Goal: Task Accomplishment & Management: Manage account settings

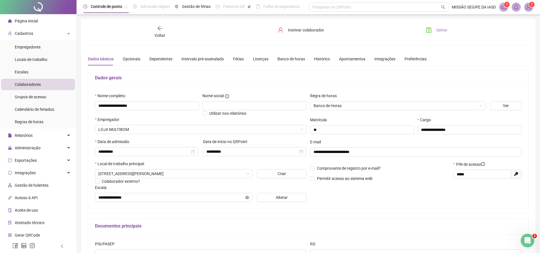
click at [438, 31] on span "Salvar" at bounding box center [441, 30] width 11 height 6
click at [164, 37] on span "Voltar" at bounding box center [159, 35] width 11 height 5
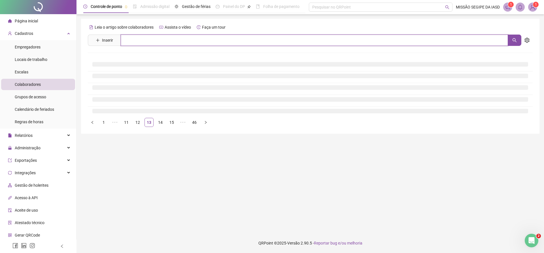
click at [167, 41] on input "text" at bounding box center [314, 40] width 387 height 11
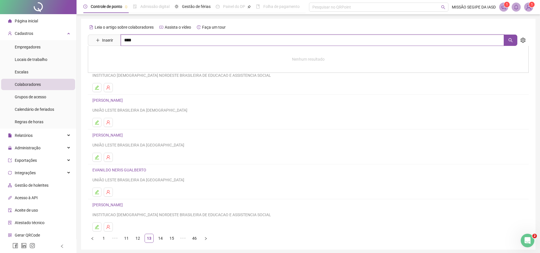
type input "****"
click at [129, 56] on link "[PERSON_NAME]" at bounding box center [113, 57] width 30 height 5
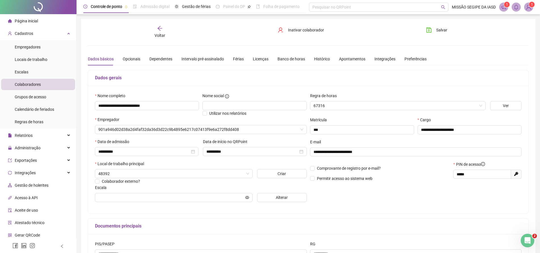
type input "**********"
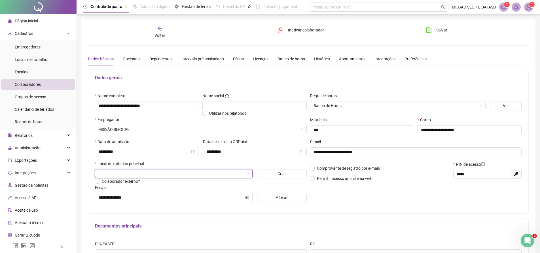
click at [233, 174] on input "search" at bounding box center [171, 173] width 146 height 8
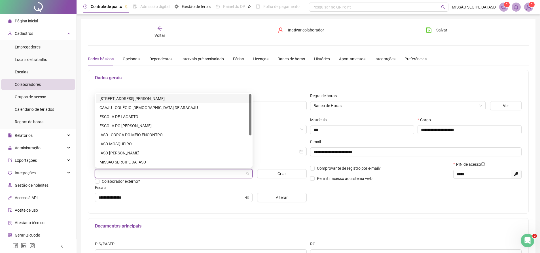
click at [178, 96] on div "[STREET_ADDRESS][PERSON_NAME]" at bounding box center [173, 98] width 148 height 6
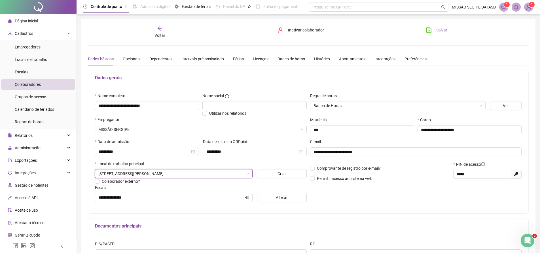
click at [439, 29] on span "Salvar" at bounding box center [441, 30] width 11 height 6
click at [163, 29] on div "Voltar" at bounding box center [160, 31] width 70 height 13
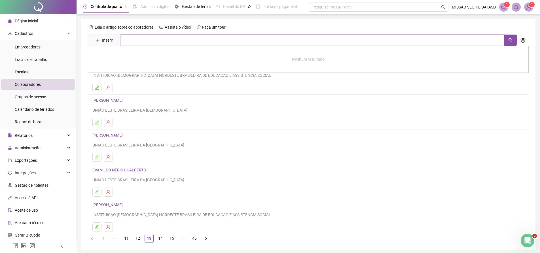
click at [139, 41] on input "text" at bounding box center [312, 40] width 383 height 11
type input "***"
click at [129, 55] on link "[PERSON_NAME]" at bounding box center [113, 57] width 30 height 5
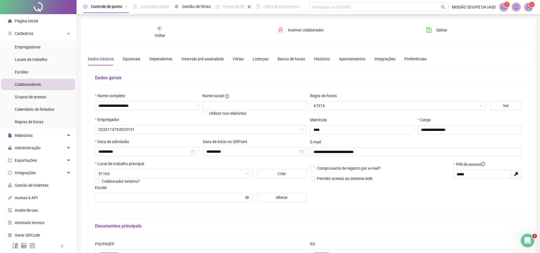
type input "**********"
click at [245, 172] on span at bounding box center [173, 173] width 151 height 8
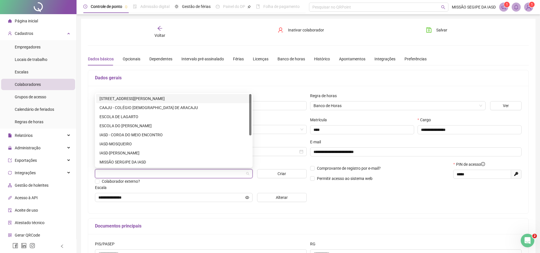
click at [173, 98] on div "[STREET_ADDRESS][PERSON_NAME]" at bounding box center [173, 98] width 148 height 6
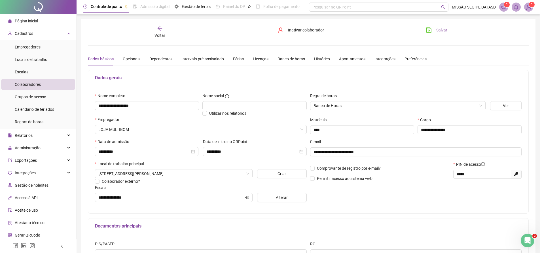
click at [440, 28] on span "Salvar" at bounding box center [441, 30] width 11 height 6
click at [160, 29] on icon "arrow-left" at bounding box center [160, 28] width 6 height 6
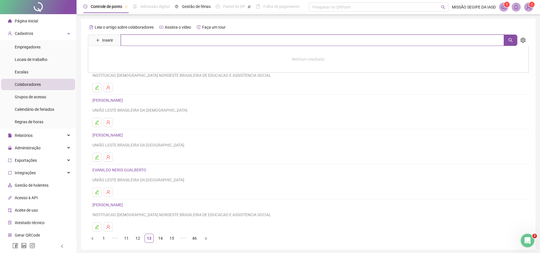
click at [169, 40] on input "text" at bounding box center [312, 40] width 383 height 11
type input "***"
click at [150, 58] on link "RAYANA DE [PERSON_NAME]" at bounding box center [124, 57] width 52 height 5
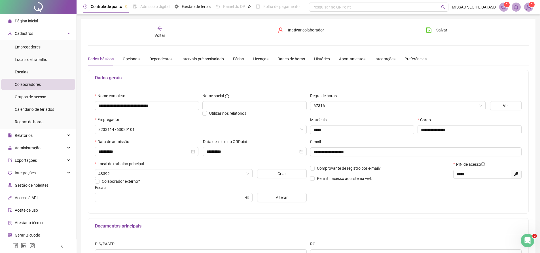
type input "**********"
click at [237, 171] on span "MISSÃO SERGIPE DA IASD" at bounding box center [173, 173] width 151 height 8
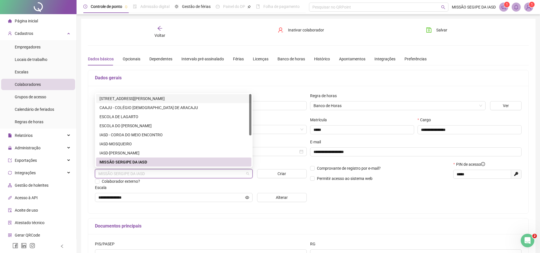
click at [176, 93] on div "51157 64644 [STREET_ADDRESS][PERSON_NAME], BAIRRO JABOTINA [GEOGRAPHIC_DATA] - …" at bounding box center [173, 130] width 157 height 75
click at [176, 98] on div "[STREET_ADDRESS][PERSON_NAME]" at bounding box center [173, 98] width 148 height 6
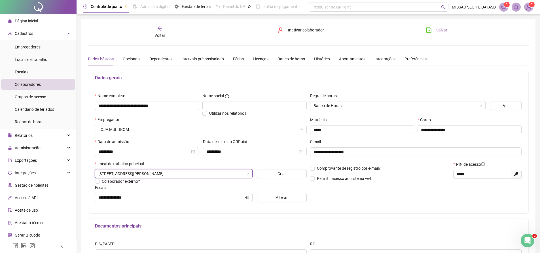
click at [438, 28] on span "Salvar" at bounding box center [441, 30] width 11 height 6
click at [39, 95] on span "Grupos de acesso" at bounding box center [30, 97] width 31 height 5
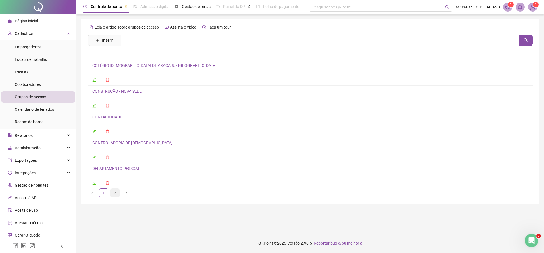
click at [113, 192] on link "2" at bounding box center [115, 193] width 8 height 8
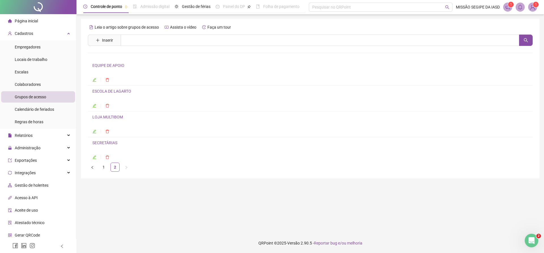
click at [92, 131] on li "LOJA MULTIBOM" at bounding box center [310, 124] width 445 height 26
click at [94, 131] on icon "edit" at bounding box center [94, 131] width 4 height 4
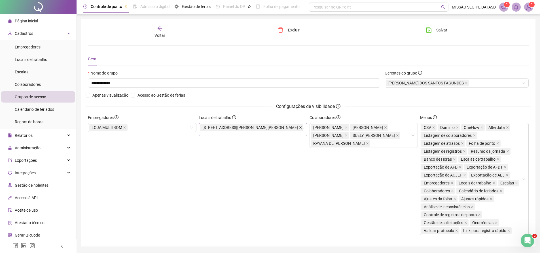
click at [299, 128] on icon "close" at bounding box center [300, 127] width 3 height 3
click at [278, 128] on div at bounding box center [253, 127] width 108 height 9
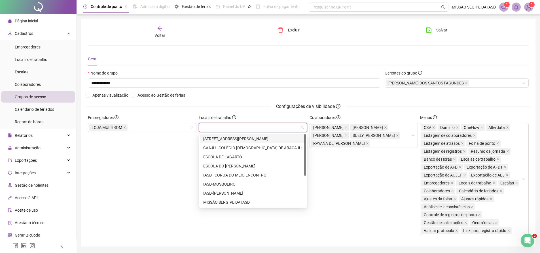
click at [270, 137] on div "[STREET_ADDRESS][PERSON_NAME]" at bounding box center [252, 139] width 99 height 6
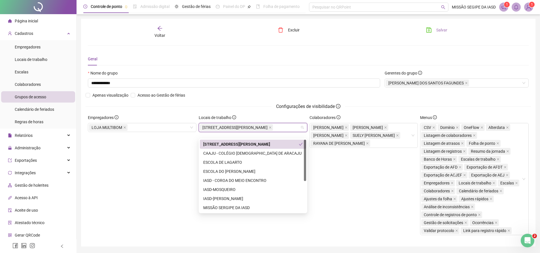
click at [433, 27] on button "Salvar" at bounding box center [436, 29] width 30 height 9
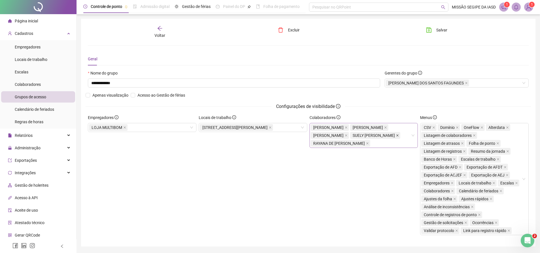
click at [396, 137] on icon "close" at bounding box center [397, 135] width 3 height 3
click at [438, 26] on button "Salvar" at bounding box center [436, 29] width 30 height 9
click at [161, 27] on icon "arrow-left" at bounding box center [160, 28] width 6 height 6
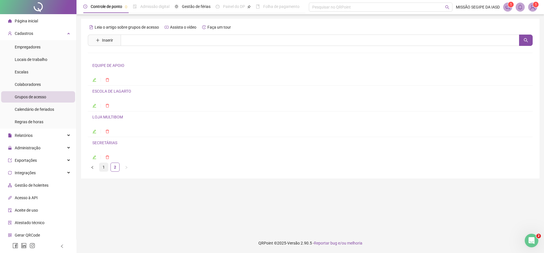
click at [105, 167] on link "1" at bounding box center [103, 167] width 8 height 8
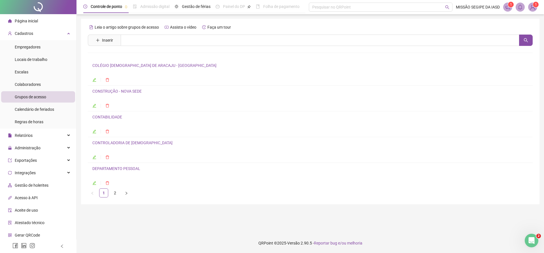
click at [122, 66] on link "COLÉGIO [DEMOGRAPHIC_DATA] DE ARACAJU - [GEOGRAPHIC_DATA]" at bounding box center [154, 65] width 124 height 5
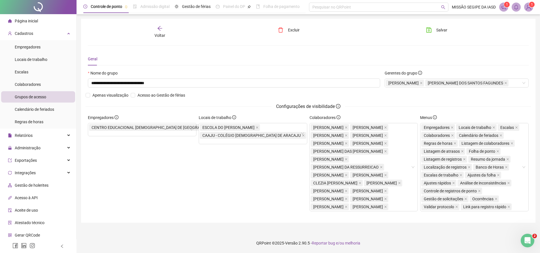
click at [162, 30] on icon "arrow-left" at bounding box center [160, 28] width 6 height 6
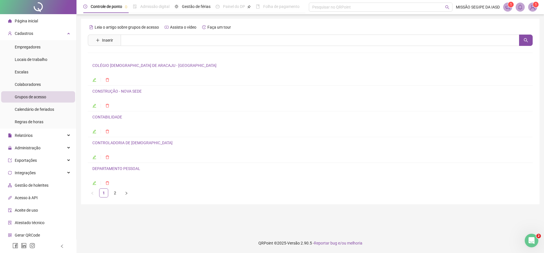
click at [124, 91] on link "CONSTRUÇÃO - NOVA SEDE" at bounding box center [116, 91] width 49 height 5
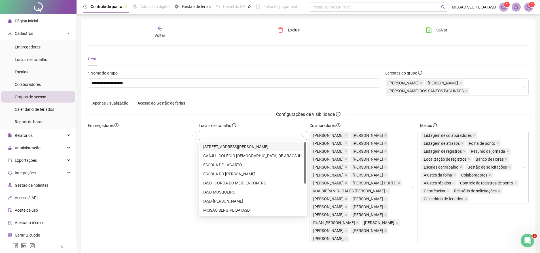
click at [227, 136] on div at bounding box center [253, 135] width 108 height 9
click at [225, 146] on div "[STREET_ADDRESS][PERSON_NAME]" at bounding box center [252, 147] width 99 height 6
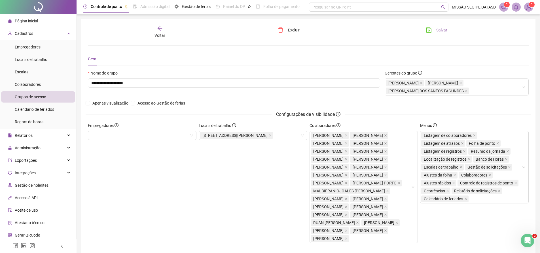
click at [438, 26] on button "Salvar" at bounding box center [436, 29] width 30 height 9
click at [189, 135] on div at bounding box center [142, 135] width 108 height 9
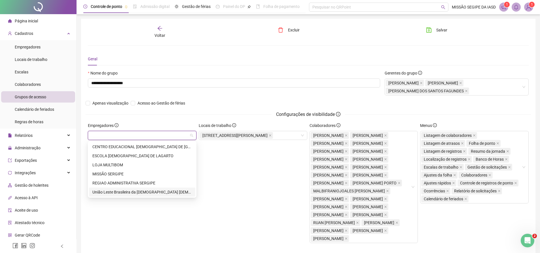
click at [145, 190] on div "União Leste Brasileira da [DEMOGRAPHIC_DATA] [DEMOGRAPHIC_DATA] do Setimo Dia" at bounding box center [141, 192] width 99 height 6
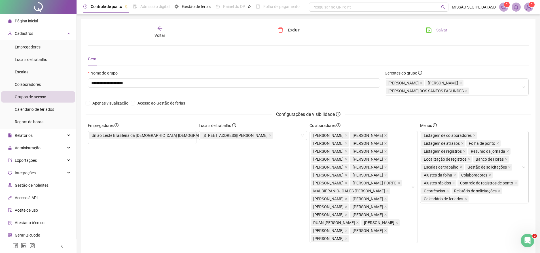
click at [435, 29] on button "Salvar" at bounding box center [436, 29] width 30 height 9
click at [436, 30] on span "Salvar" at bounding box center [441, 30] width 11 height 6
click at [158, 28] on icon "arrow-left" at bounding box center [159, 28] width 5 height 5
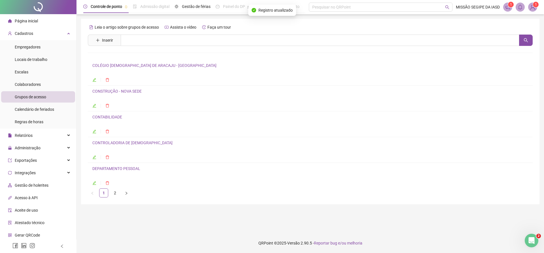
click at [117, 117] on link "CONTABILIDADE" at bounding box center [107, 117] width 30 height 5
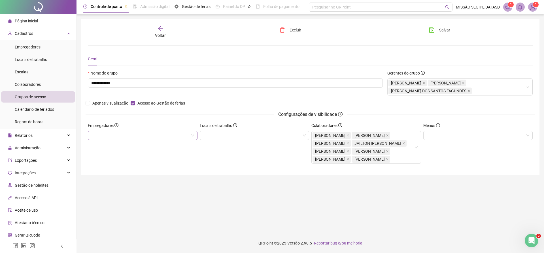
click at [182, 136] on div at bounding box center [143, 135] width 110 height 9
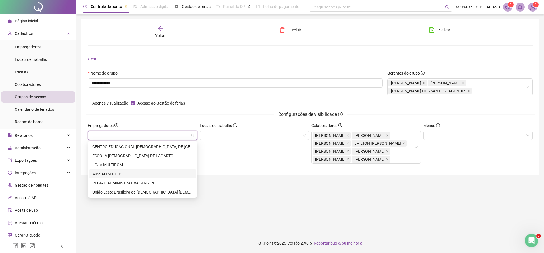
click at [127, 174] on div "MISSÃO SERGIPE" at bounding box center [142, 174] width 101 height 6
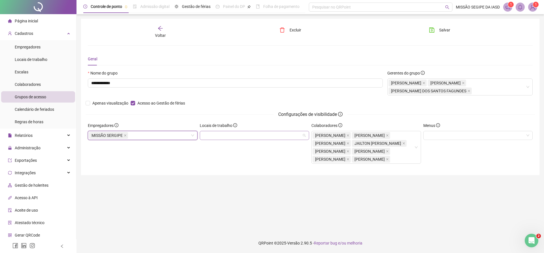
click at [229, 132] on div at bounding box center [255, 135] width 110 height 9
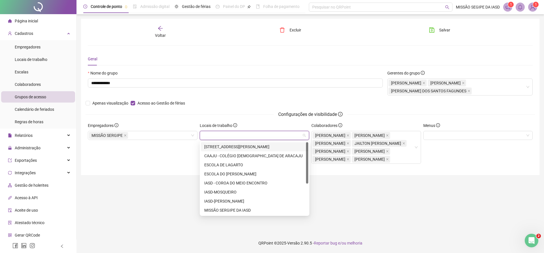
click at [221, 145] on div "[STREET_ADDRESS][PERSON_NAME]" at bounding box center [254, 147] width 101 height 6
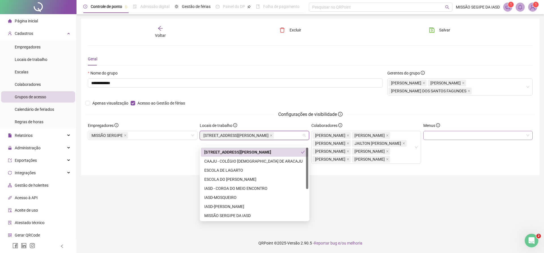
click at [488, 136] on div at bounding box center [478, 135] width 110 height 9
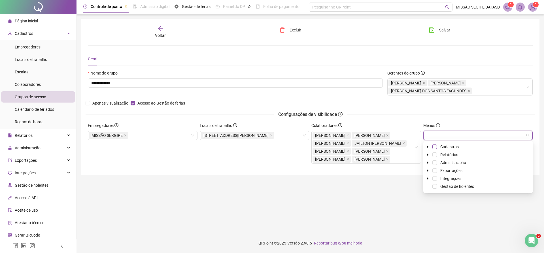
click at [434, 146] on span at bounding box center [434, 146] width 5 height 5
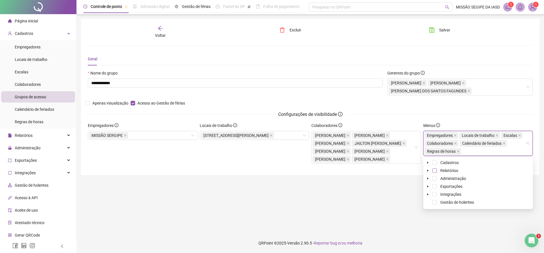
click at [435, 170] on span at bounding box center [434, 170] width 5 height 5
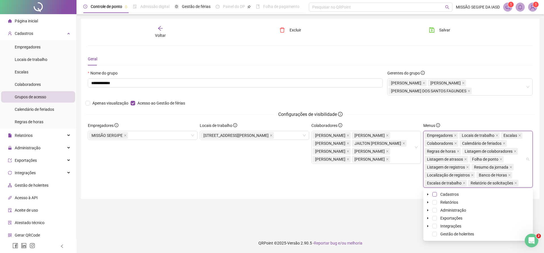
click at [436, 193] on span at bounding box center [434, 194] width 5 height 5
click at [435, 202] on span at bounding box center [434, 202] width 5 height 5
click at [435, 210] on span at bounding box center [434, 210] width 5 height 5
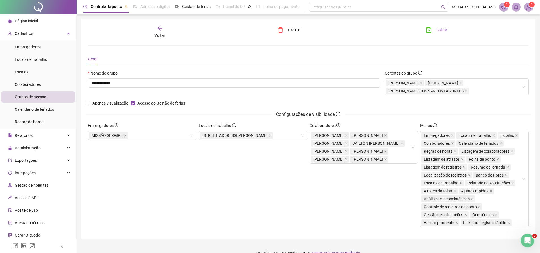
click at [440, 30] on span "Salvar" at bounding box center [441, 30] width 11 height 6
click at [161, 29] on icon "arrow-left" at bounding box center [160, 28] width 6 height 6
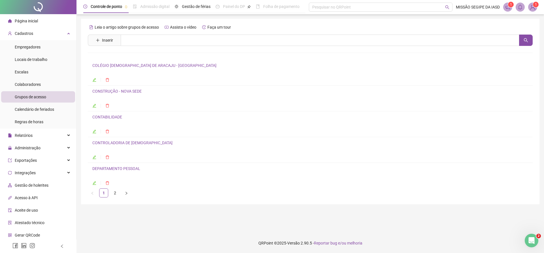
click at [111, 142] on link "CONTROLADORIA DE [DEMOGRAPHIC_DATA]" at bounding box center [132, 142] width 80 height 5
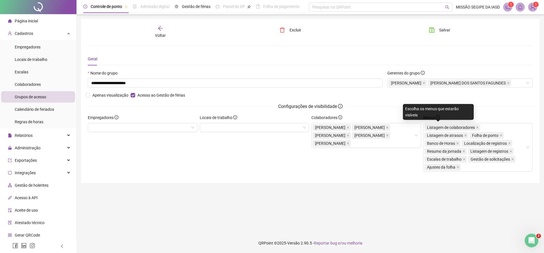
click at [437, 119] on icon "info-circle" at bounding box center [438, 117] width 4 height 4
click at [428, 121] on span "Menus" at bounding box center [431, 117] width 17 height 6
click at [528, 152] on div "Listagem de colaboradores Listagem de atrasos Folha de ponto Banco de Horas Loc…" at bounding box center [478, 147] width 110 height 49
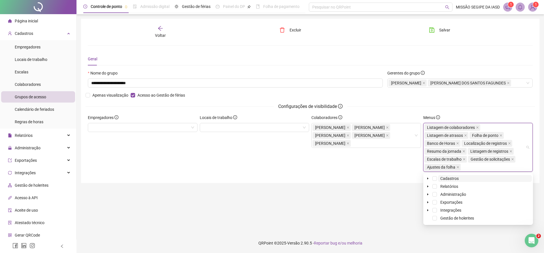
click at [440, 177] on span "Cadastros" at bounding box center [449, 178] width 18 height 5
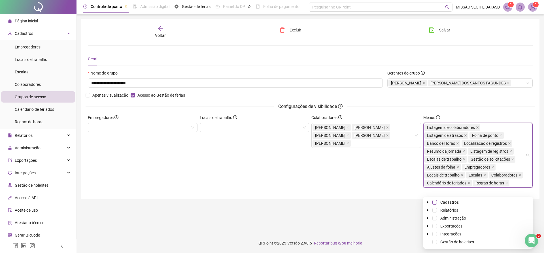
click at [434, 203] on span at bounding box center [434, 202] width 5 height 5
click at [435, 210] on span at bounding box center [434, 210] width 5 height 5
click at [435, 218] on span at bounding box center [434, 218] width 5 height 5
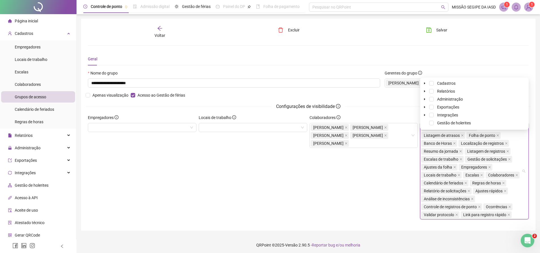
click at [489, 60] on div "Geral" at bounding box center [308, 58] width 440 height 13
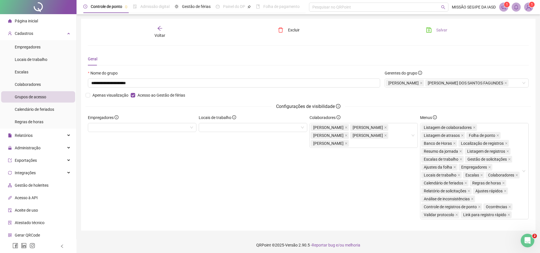
click at [443, 31] on span "Salvar" at bounding box center [441, 30] width 11 height 6
click at [206, 132] on div at bounding box center [253, 127] width 108 height 9
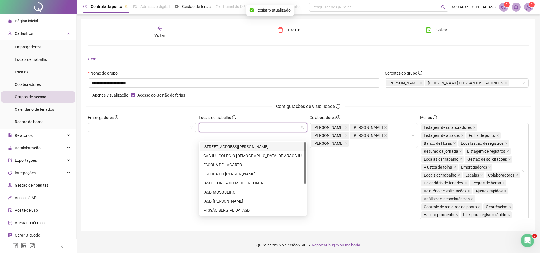
click at [218, 148] on div "[STREET_ADDRESS][PERSON_NAME]" at bounding box center [252, 147] width 99 height 6
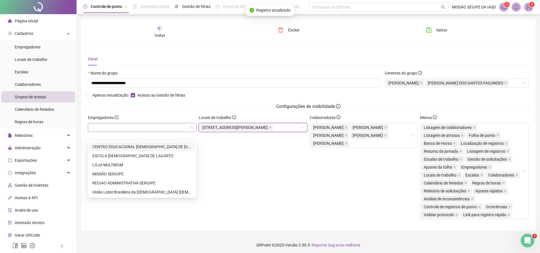
click at [179, 132] on div at bounding box center [142, 127] width 108 height 9
click at [128, 173] on div "MISSÃO SERGIPE" at bounding box center [141, 174] width 99 height 6
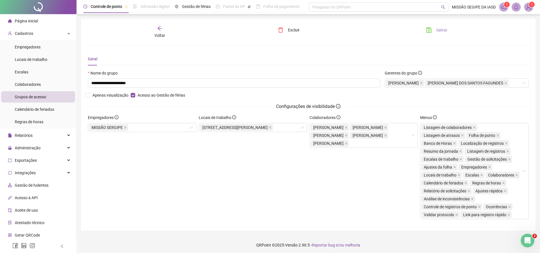
click at [437, 28] on span "Salvar" at bounding box center [441, 30] width 11 height 6
click at [407, 147] on div "[PERSON_NAME] DANTAS [PERSON_NAME]" at bounding box center [360, 136] width 100 height 24
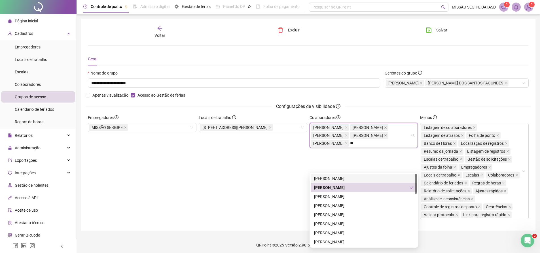
type input "***"
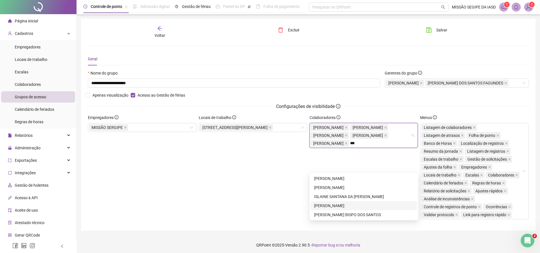
click at [375, 206] on div "[PERSON_NAME]" at bounding box center [363, 206] width 99 height 6
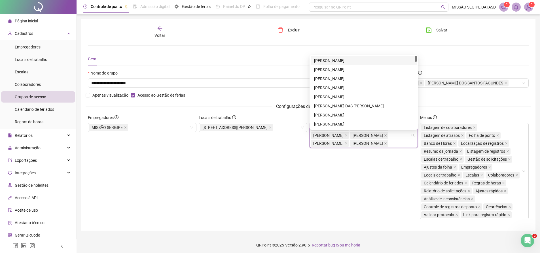
type input "*"
type input "***"
click at [380, 87] on div "[PERSON_NAME]" at bounding box center [363, 88] width 99 height 6
click at [439, 28] on span "Salvar" at bounding box center [441, 30] width 11 height 6
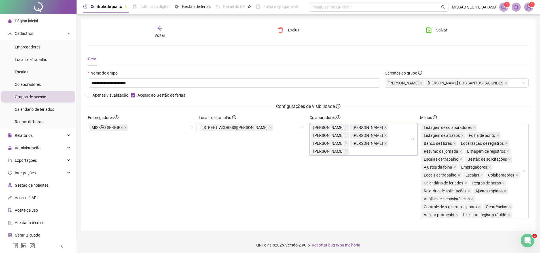
click at [407, 147] on div "[PERSON_NAME] DANTAS [PERSON_NAME]" at bounding box center [360, 140] width 100 height 32
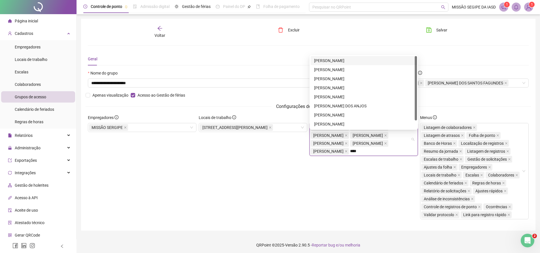
type input "*****"
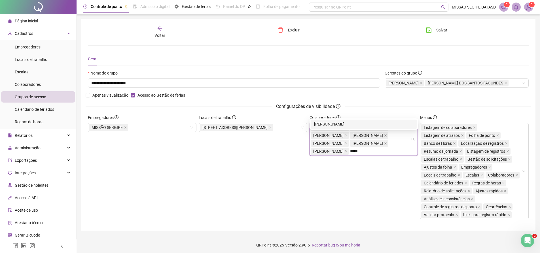
click at [347, 125] on div "[PERSON_NAME]" at bounding box center [363, 124] width 99 height 6
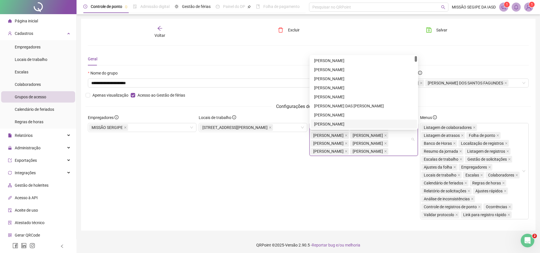
click at [445, 59] on div "Geral" at bounding box center [308, 58] width 440 height 13
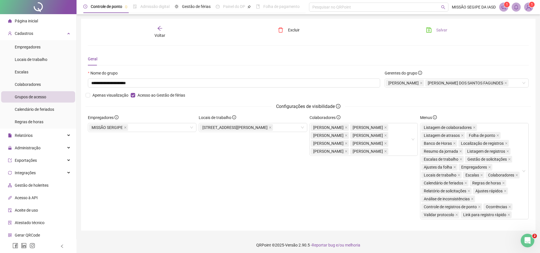
click at [442, 29] on span "Salvar" at bounding box center [441, 30] width 11 height 6
click at [440, 29] on span "Salvar" at bounding box center [441, 30] width 11 height 6
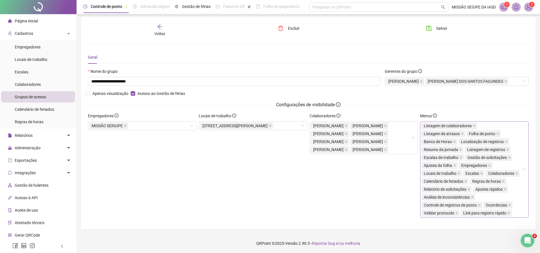
scroll to position [2, 0]
click at [444, 28] on span "Salvar" at bounding box center [441, 28] width 11 height 6
click at [161, 26] on icon "arrow-left" at bounding box center [160, 27] width 6 height 6
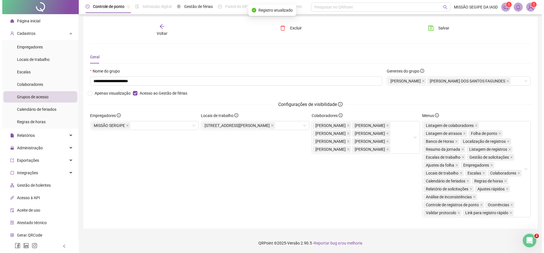
scroll to position [0, 0]
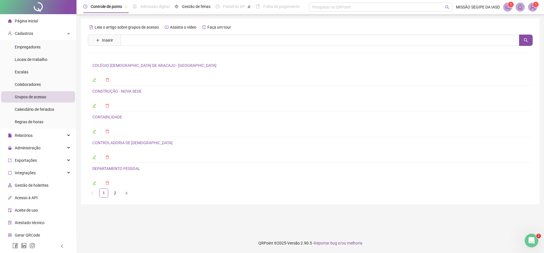
click at [119, 169] on link "DEPARTAMENTO PESSOAL" at bounding box center [116, 168] width 48 height 5
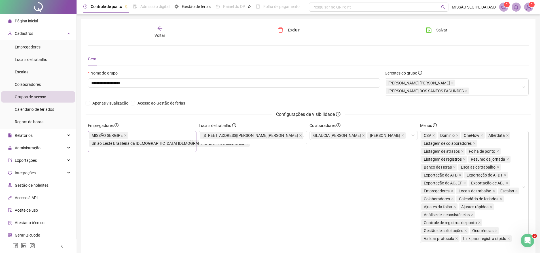
click at [245, 143] on icon "close" at bounding box center [246, 143] width 3 height 3
click at [296, 134] on div "[STREET_ADDRESS][PERSON_NAME][PERSON_NAME]" at bounding box center [253, 137] width 108 height 13
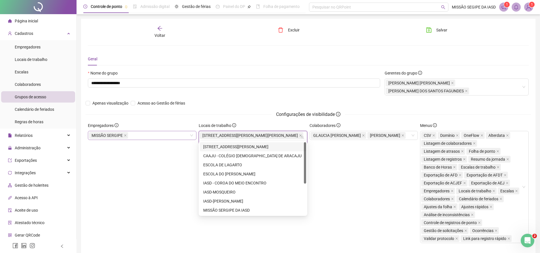
click at [276, 147] on div "[STREET_ADDRESS][PERSON_NAME]" at bounding box center [252, 147] width 99 height 6
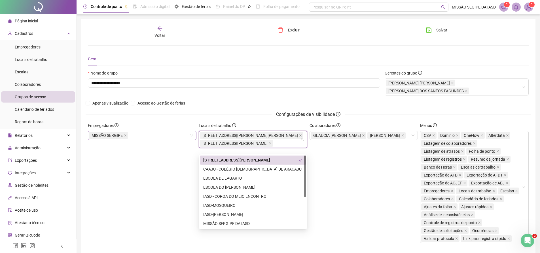
click at [363, 170] on div "Colaboradores GLAUCIA [PERSON_NAME]" at bounding box center [363, 184] width 111 height 125
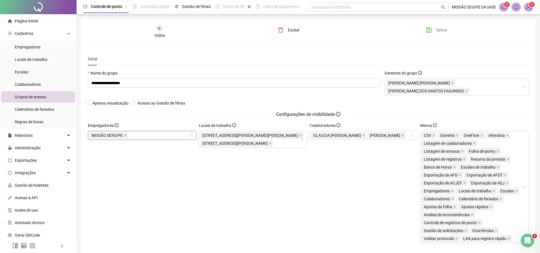
click at [440, 30] on span "Salvar" at bounding box center [441, 30] width 11 height 6
click at [299, 136] on icon "close" at bounding box center [300, 135] width 3 height 3
click at [437, 31] on span "Salvar" at bounding box center [441, 30] width 11 height 6
click at [444, 30] on span "Salvar" at bounding box center [441, 30] width 11 height 6
click at [159, 27] on icon "arrow-left" at bounding box center [159, 28] width 5 height 5
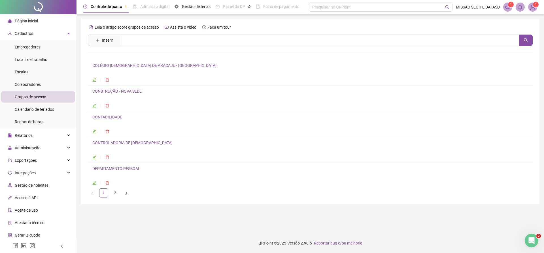
click at [129, 65] on link "COLÉGIO [DEMOGRAPHIC_DATA] DE ARACAJU - [GEOGRAPHIC_DATA]" at bounding box center [154, 65] width 124 height 5
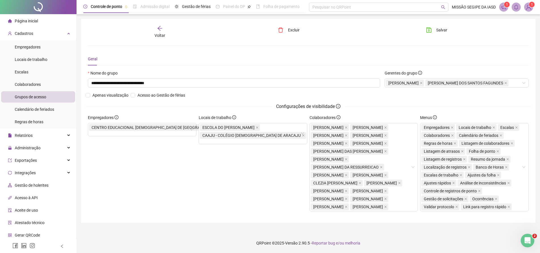
click at [161, 29] on icon "arrow-left" at bounding box center [160, 28] width 6 height 6
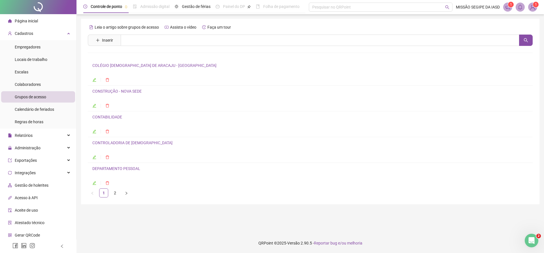
click at [114, 93] on link "CONSTRUÇÃO - NOVA SEDE" at bounding box center [116, 91] width 49 height 5
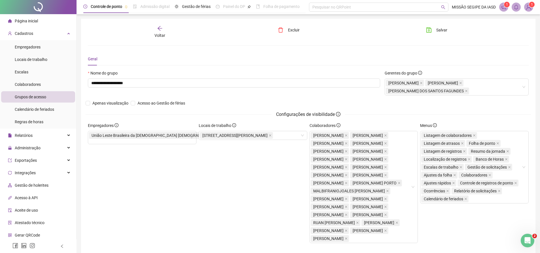
click at [158, 27] on icon "arrow-left" at bounding box center [160, 28] width 6 height 6
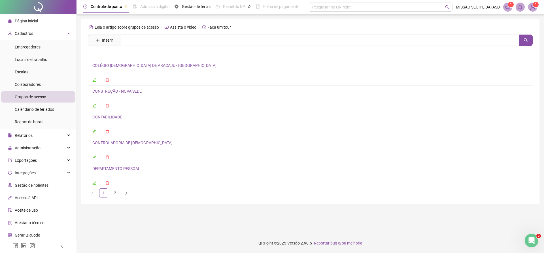
click at [106, 114] on h4 "CONTABILIDADE" at bounding box center [310, 117] width 436 height 7
click at [106, 116] on link "CONTABILIDADE" at bounding box center [107, 117] width 30 height 5
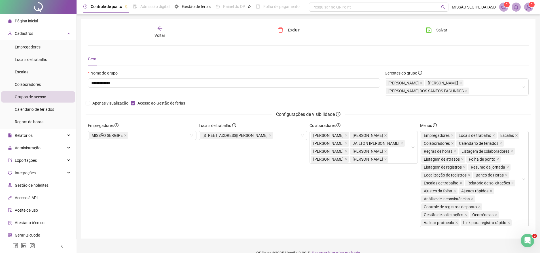
click at [160, 28] on icon "arrow-left" at bounding box center [159, 28] width 5 height 5
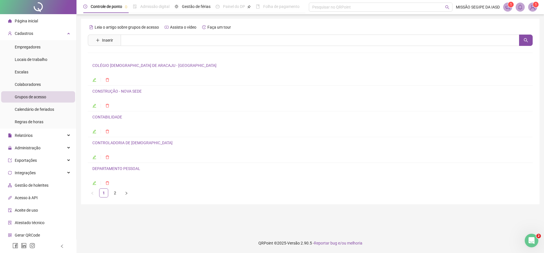
click at [122, 117] on link "CONTABILIDADE" at bounding box center [107, 117] width 30 height 5
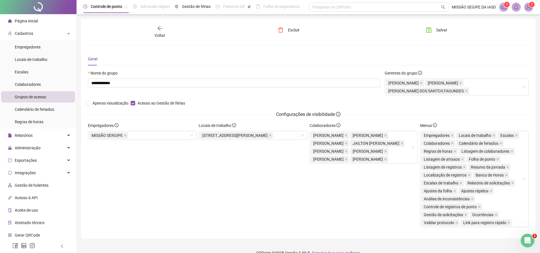
click at [161, 29] on icon "arrow-left" at bounding box center [160, 28] width 6 height 6
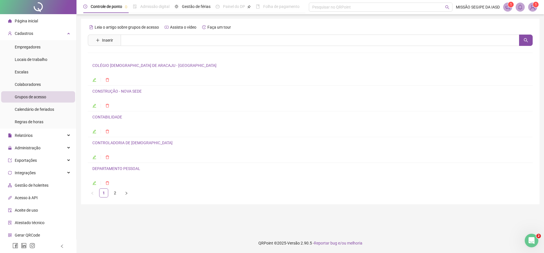
click at [122, 142] on link "CONTROLADORIA DE [DEMOGRAPHIC_DATA]" at bounding box center [132, 142] width 80 height 5
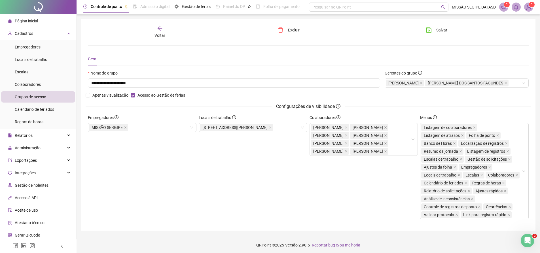
click at [160, 25] on icon "arrow-left" at bounding box center [160, 28] width 6 height 6
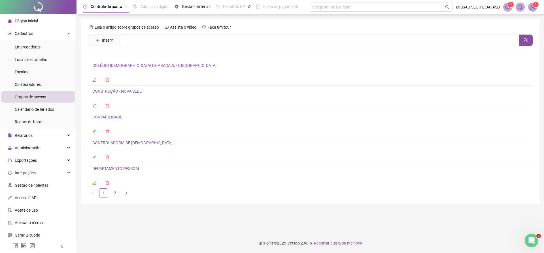
click at [117, 168] on link "DEPARTAMENTO PESSOAL" at bounding box center [116, 168] width 48 height 5
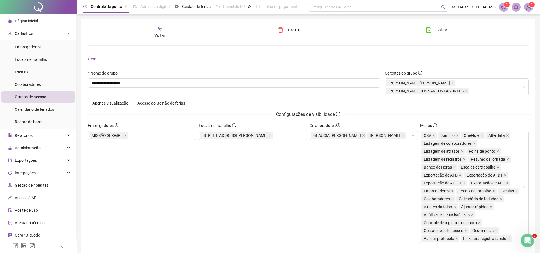
click at [161, 29] on icon "arrow-left" at bounding box center [160, 28] width 6 height 6
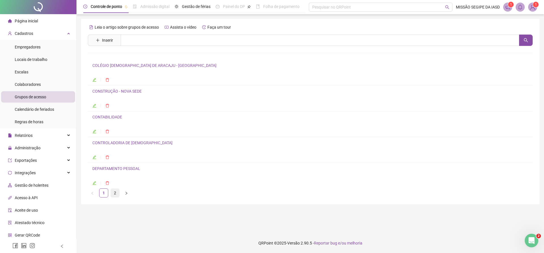
click at [115, 193] on link "2" at bounding box center [115, 193] width 8 height 8
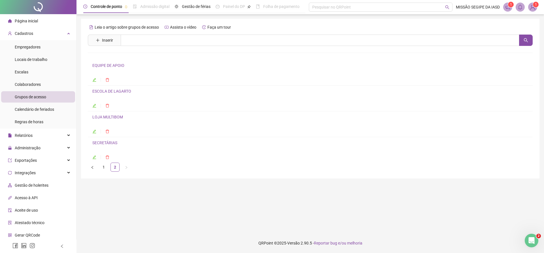
click at [122, 65] on link "EQUIPE DE APOIO" at bounding box center [108, 65] width 32 height 5
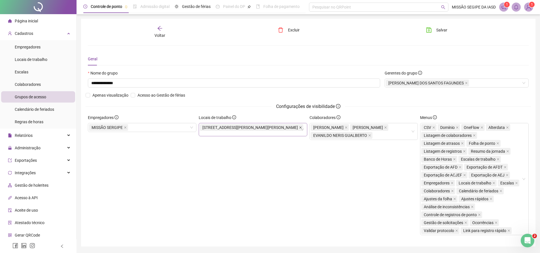
click at [299, 128] on icon "close" at bounding box center [300, 127] width 3 height 3
click at [280, 128] on div at bounding box center [253, 127] width 108 height 9
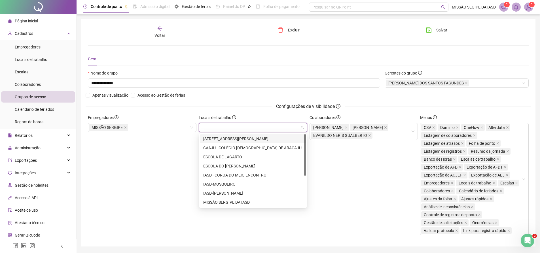
click at [262, 140] on div "[STREET_ADDRESS][PERSON_NAME]" at bounding box center [252, 139] width 99 height 6
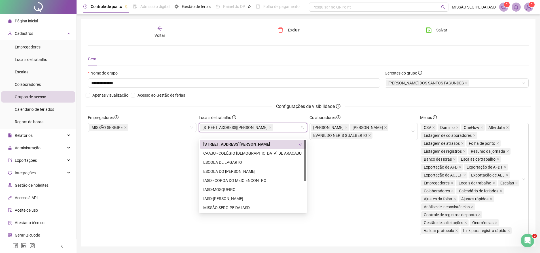
click at [344, 167] on div "Colaboradores [PERSON_NAME] [PERSON_NAME] [PERSON_NAME]" at bounding box center [363, 176] width 111 height 125
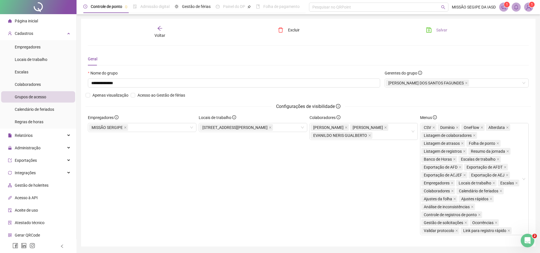
click at [441, 30] on span "Salvar" at bounding box center [441, 30] width 11 height 6
click at [440, 31] on span "Salvar" at bounding box center [441, 30] width 11 height 6
click at [439, 30] on span "Salvar" at bounding box center [441, 30] width 11 height 6
click at [162, 28] on icon "arrow-left" at bounding box center [160, 28] width 6 height 6
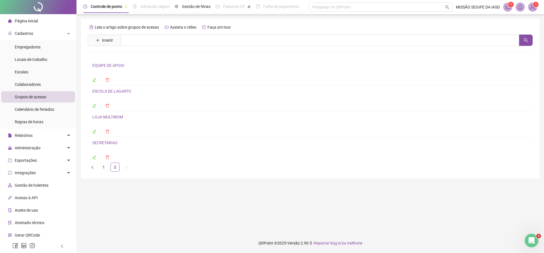
click at [108, 90] on link "ESCOLA DE LAGARTO" at bounding box center [111, 91] width 39 height 5
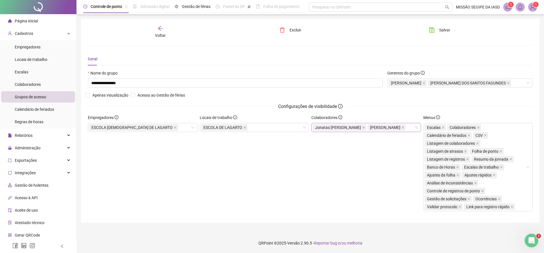
click at [397, 131] on div "Jonatas [PERSON_NAME] [PERSON_NAME]" at bounding box center [359, 128] width 95 height 8
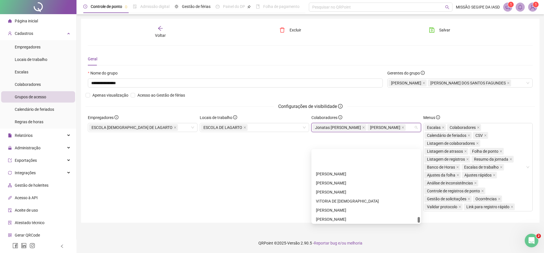
scroll to position [1985, 0]
